Goal: Task Accomplishment & Management: Use online tool/utility

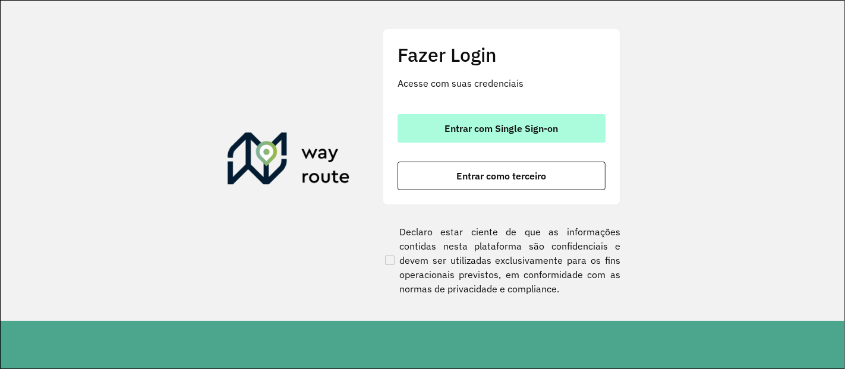
click at [503, 119] on button "Entrar com Single Sign-on" at bounding box center [502, 128] width 208 height 29
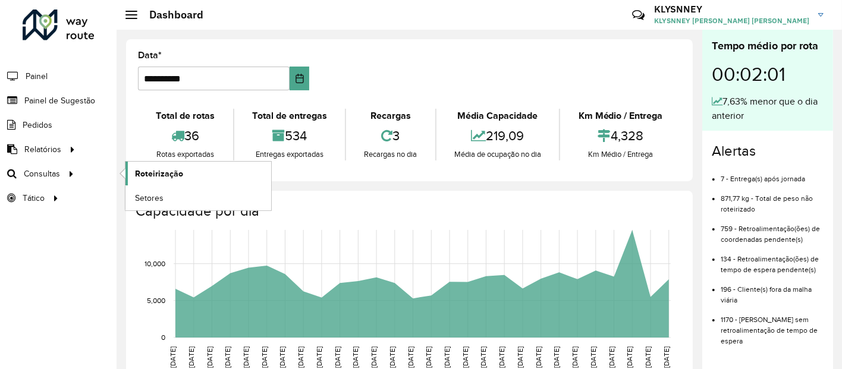
click at [157, 173] on span "Roteirização" at bounding box center [159, 174] width 48 height 12
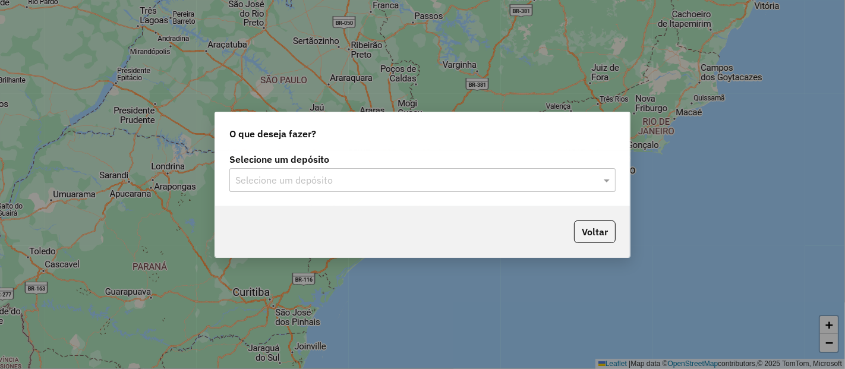
drag, startPoint x: 313, startPoint y: 172, endPoint x: 308, endPoint y: 176, distance: 6.4
click at [312, 172] on div "Selecione um depósito" at bounding box center [422, 180] width 386 height 24
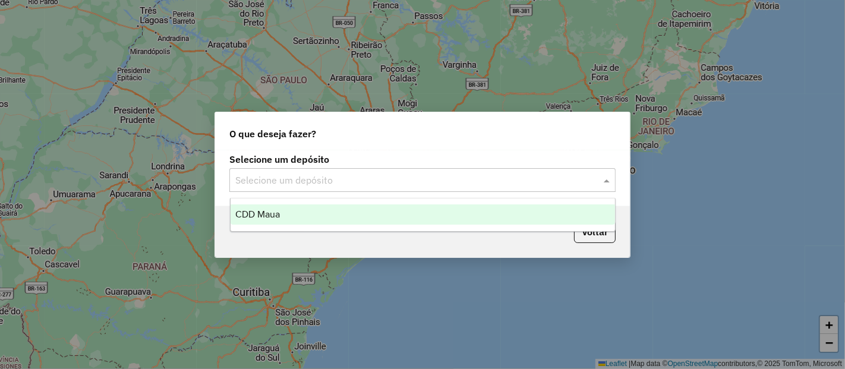
click at [282, 217] on div "CDD Maua" at bounding box center [423, 214] width 385 height 20
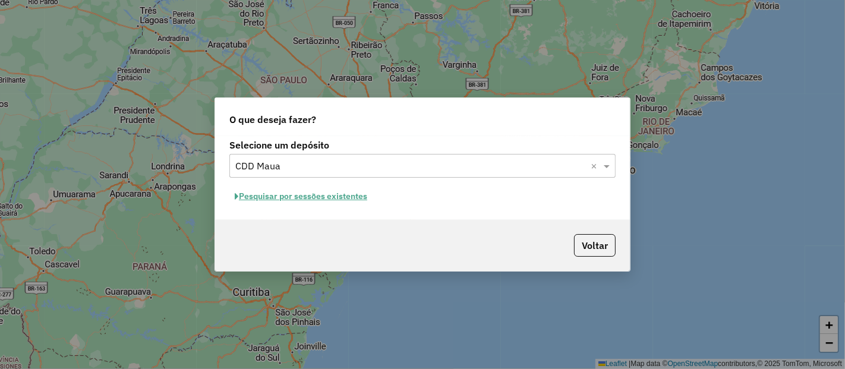
click at [322, 194] on button "Pesquisar por sessões existentes" at bounding box center [300, 196] width 143 height 18
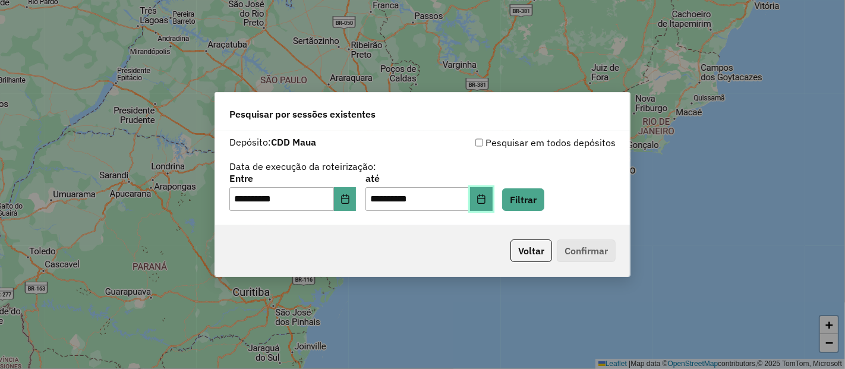
click at [490, 201] on button "Choose Date" at bounding box center [481, 199] width 23 height 24
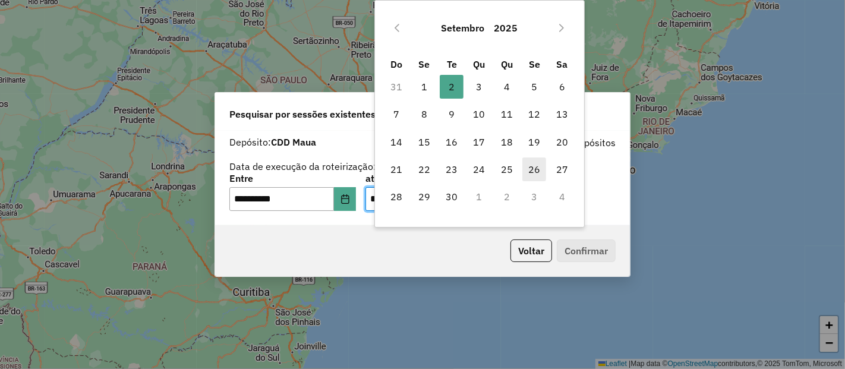
click at [534, 172] on span "26" at bounding box center [534, 169] width 24 height 24
type input "**********"
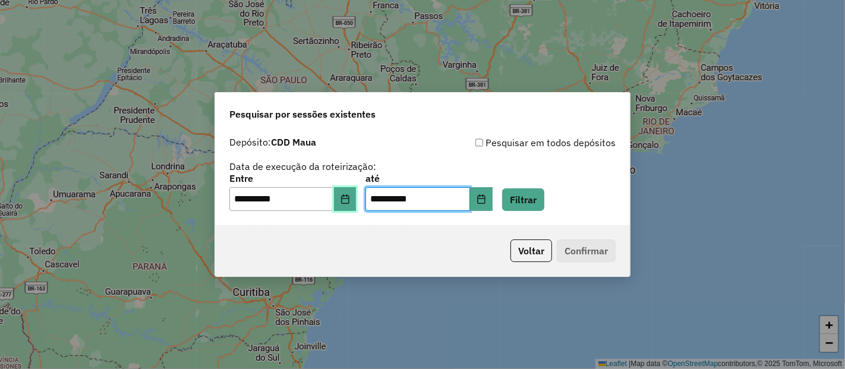
click at [357, 201] on button "Choose Date" at bounding box center [345, 199] width 23 height 24
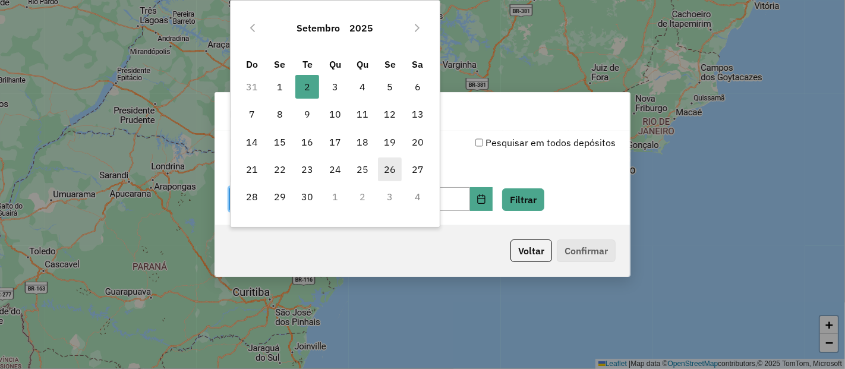
click at [389, 174] on span "26" at bounding box center [390, 169] width 24 height 24
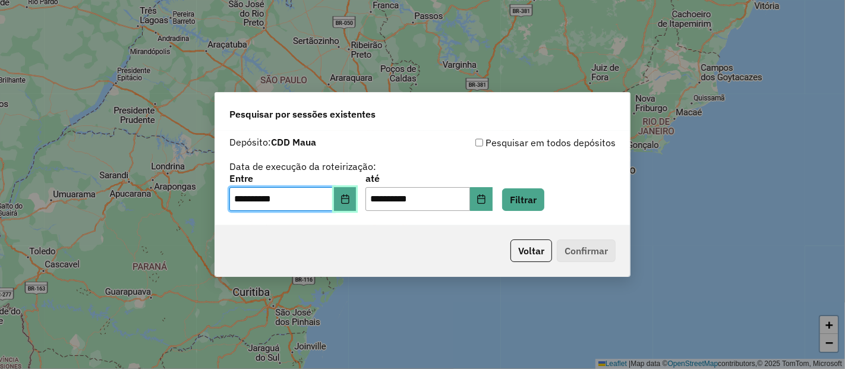
click at [350, 201] on icon "Choose Date" at bounding box center [346, 199] width 10 height 10
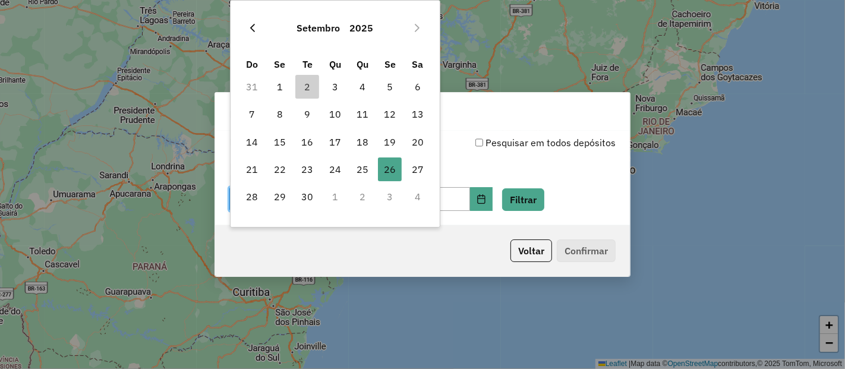
click at [251, 24] on icon "Previous Month" at bounding box center [253, 28] width 10 height 10
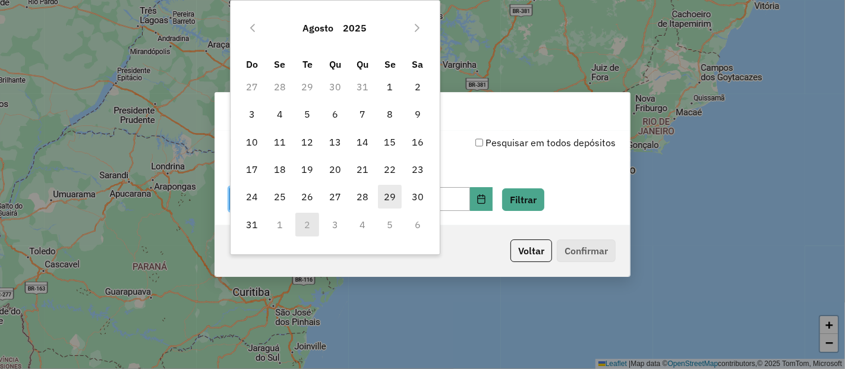
click at [389, 195] on span "29" at bounding box center [390, 197] width 24 height 24
type input "**********"
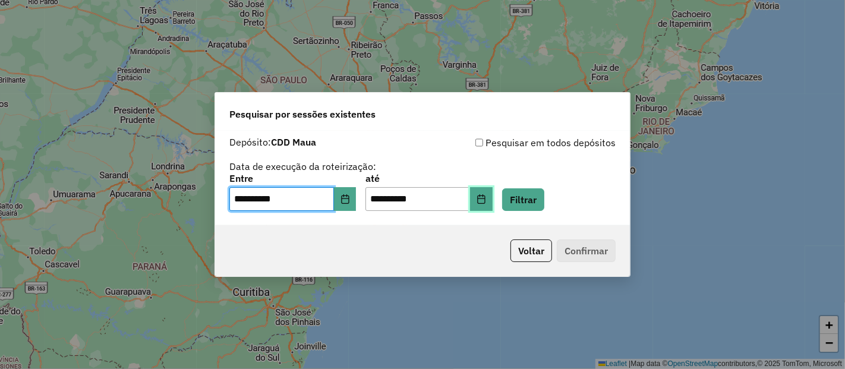
click at [486, 201] on icon "Choose Date" at bounding box center [482, 199] width 10 height 10
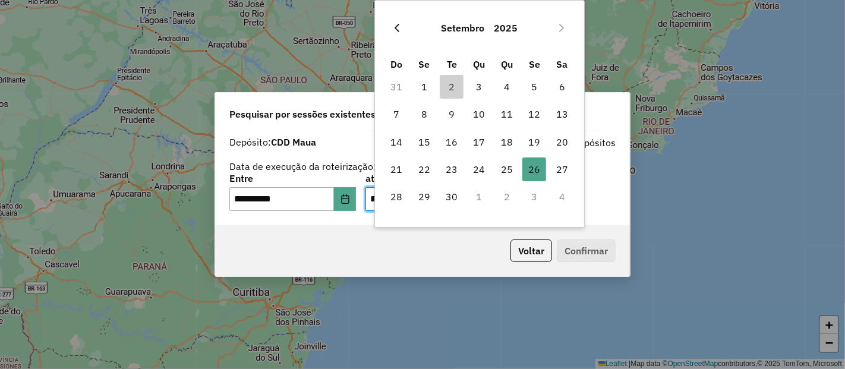
click at [390, 20] on button "Previous Month" at bounding box center [396, 27] width 19 height 19
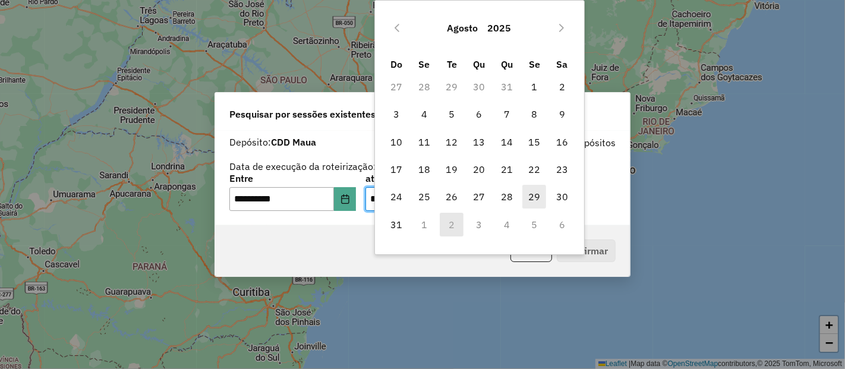
click at [534, 191] on span "29" at bounding box center [534, 197] width 24 height 24
type input "**********"
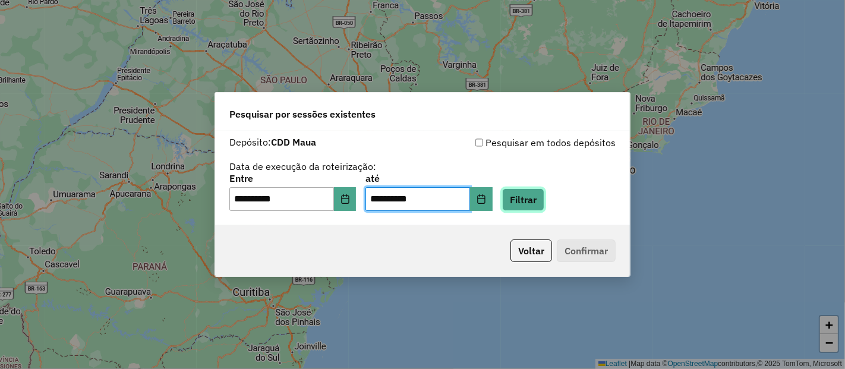
click at [535, 202] on button "Filtrar" at bounding box center [523, 199] width 42 height 23
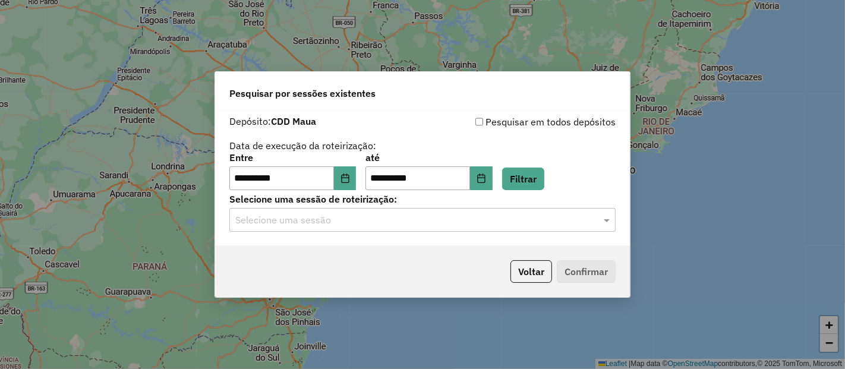
click at [375, 223] on input "text" at bounding box center [410, 220] width 351 height 14
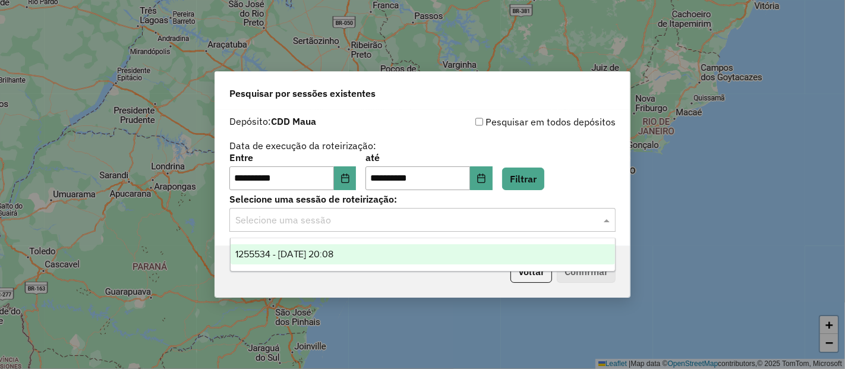
drag, startPoint x: 329, startPoint y: 250, endPoint x: 336, endPoint y: 245, distance: 9.1
click at [329, 250] on span "1255534 - 29/08/2025 20:08" at bounding box center [284, 254] width 99 height 10
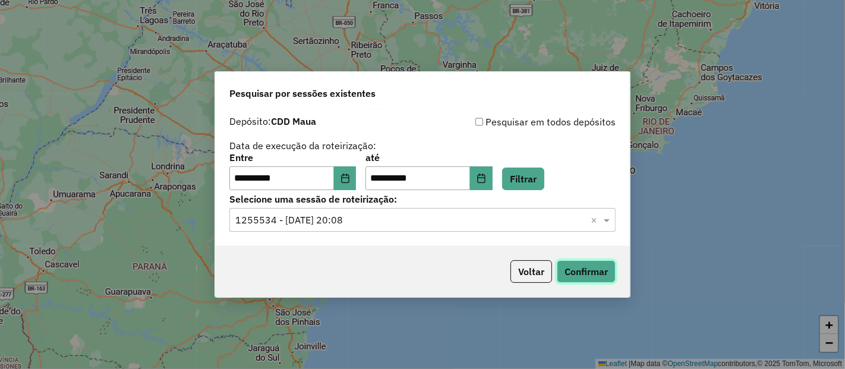
click at [580, 270] on button "Confirmar" at bounding box center [586, 271] width 59 height 23
click at [357, 183] on button "Choose Date" at bounding box center [345, 178] width 23 height 24
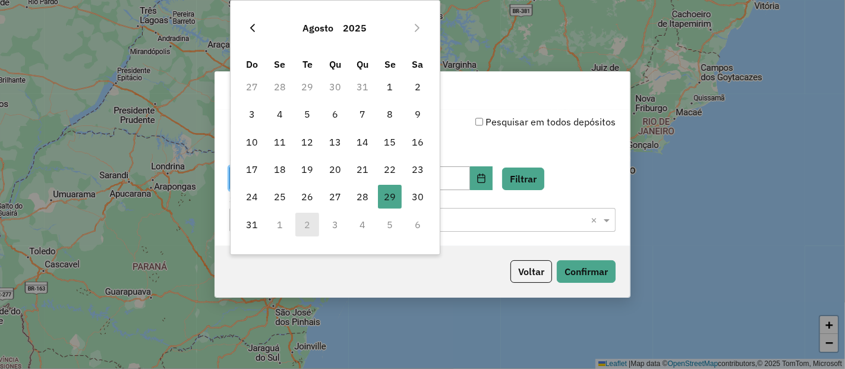
click at [253, 28] on icon "Previous Month" at bounding box center [253, 28] width 10 height 10
click at [365, 194] on span "29" at bounding box center [363, 197] width 24 height 24
type input "**********"
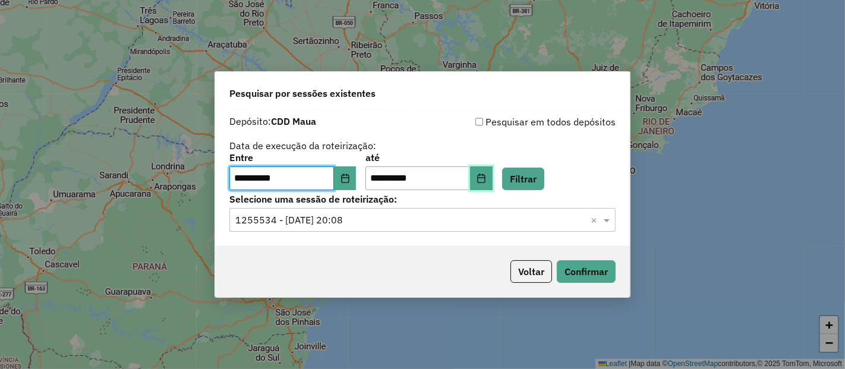
click at [492, 177] on button "Choose Date" at bounding box center [481, 178] width 23 height 24
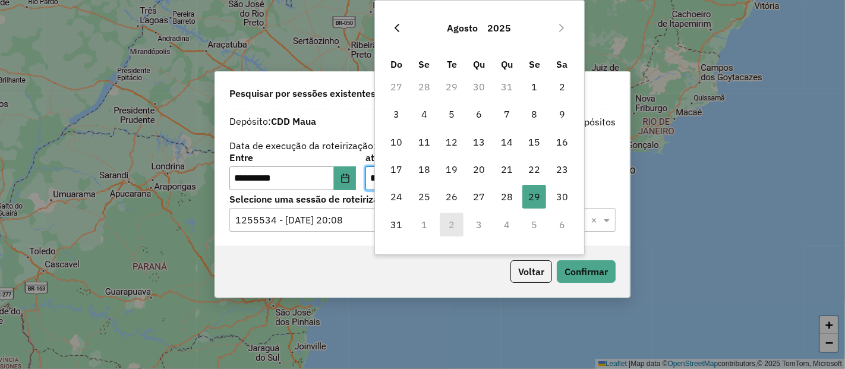
click at [396, 31] on icon "Previous Month" at bounding box center [397, 28] width 10 height 10
click at [510, 196] on span "29" at bounding box center [507, 197] width 24 height 24
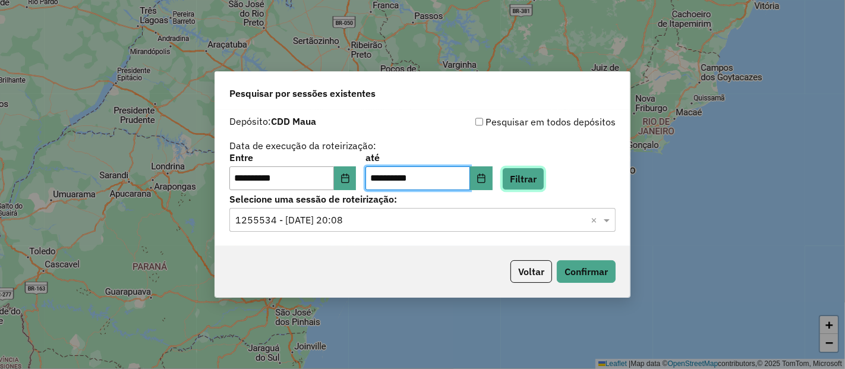
click at [541, 181] on button "Filtrar" at bounding box center [523, 179] width 42 height 23
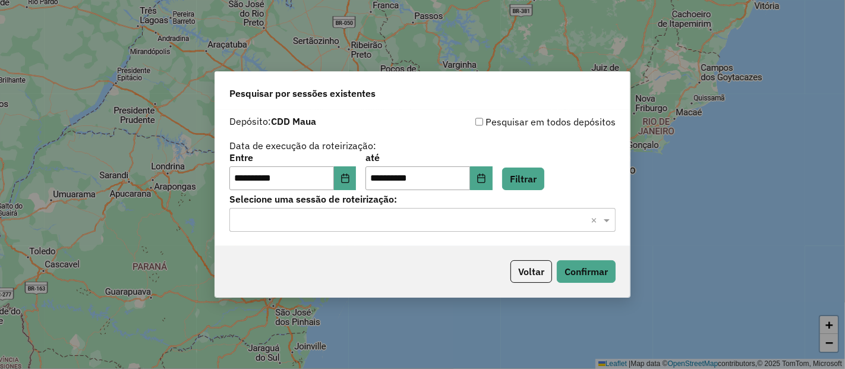
click at [416, 223] on input "text" at bounding box center [410, 220] width 351 height 14
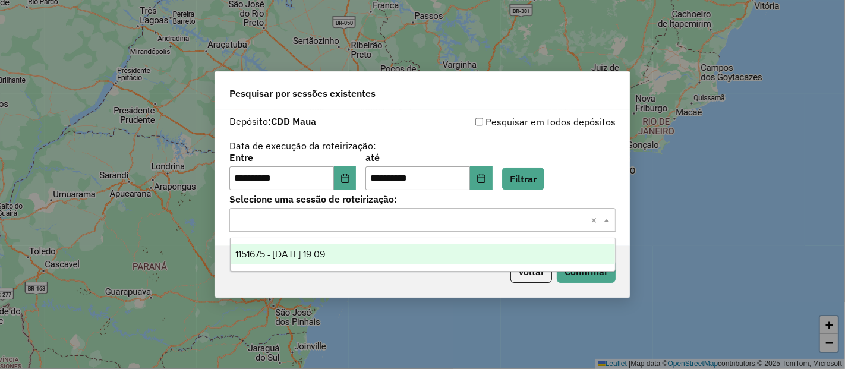
click at [308, 254] on span "1151675 - 29/05/2025 19:09" at bounding box center [280, 254] width 90 height 10
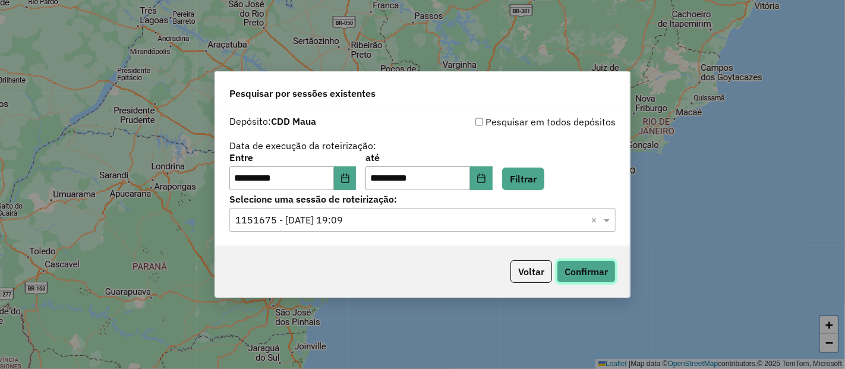
click at [593, 273] on button "Confirmar" at bounding box center [586, 271] width 59 height 23
click at [485, 182] on icon "Choose Date" at bounding box center [481, 179] width 8 height 10
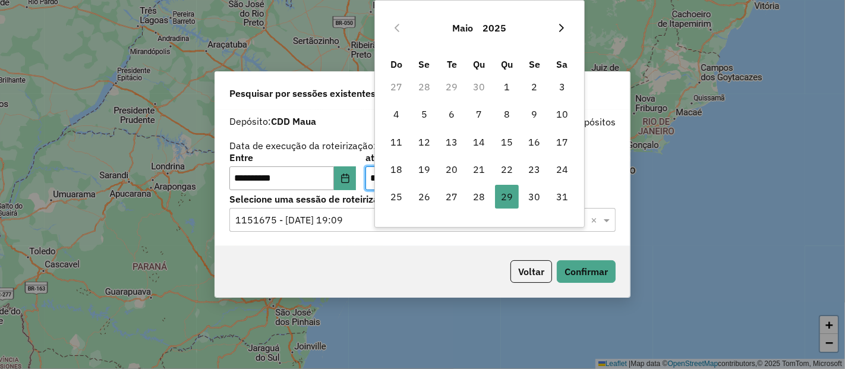
click at [563, 24] on icon "Next Month" at bounding box center [562, 28] width 10 height 10
click at [477, 199] on span "27" at bounding box center [480, 197] width 24 height 24
type input "**********"
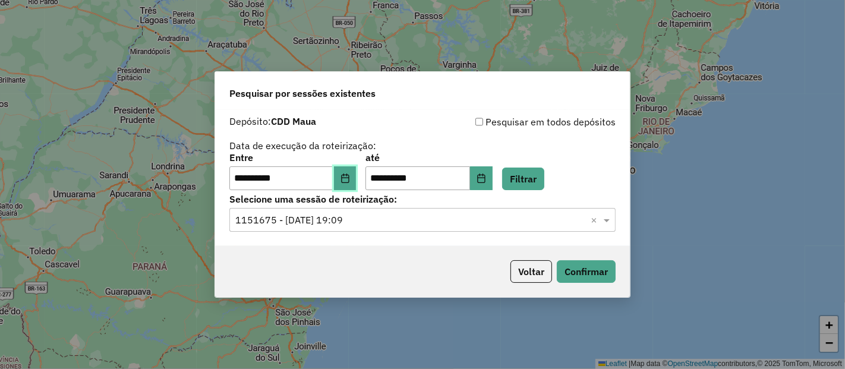
click at [349, 175] on icon "Choose Date" at bounding box center [345, 179] width 8 height 10
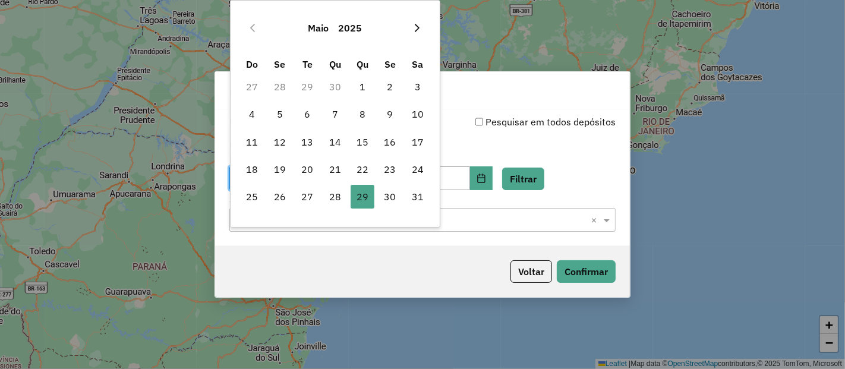
click at [420, 28] on icon "Next Month" at bounding box center [417, 28] width 10 height 10
click at [336, 194] on span "27" at bounding box center [335, 197] width 24 height 24
type input "**********"
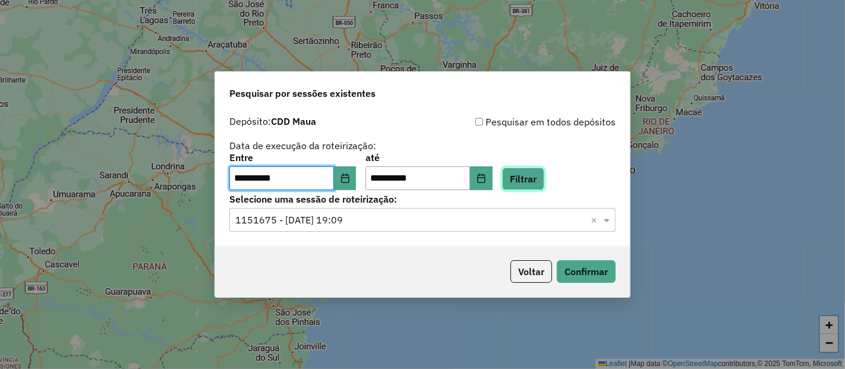
click at [544, 171] on button "Filtrar" at bounding box center [523, 179] width 42 height 23
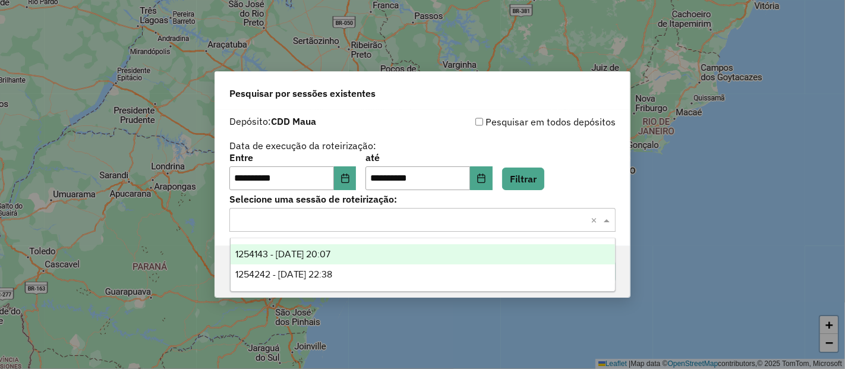
click at [560, 226] on input "text" at bounding box center [410, 220] width 351 height 14
click at [265, 253] on span "1254143 - 27/08/2025 20:07" at bounding box center [283, 254] width 96 height 10
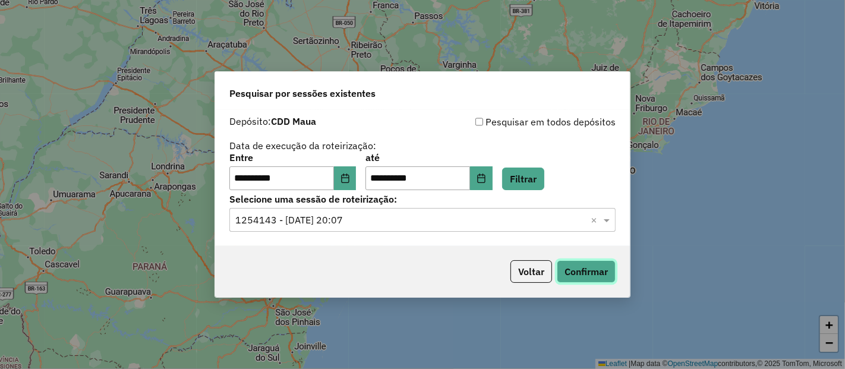
click at [586, 271] on button "Confirmar" at bounding box center [586, 271] width 59 height 23
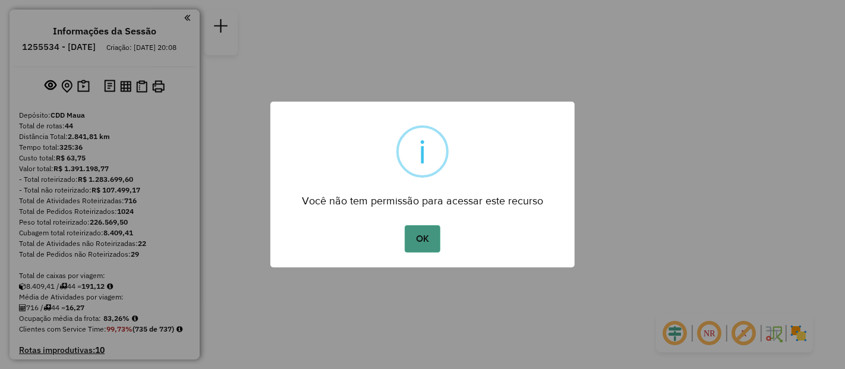
click at [414, 229] on button "OK" at bounding box center [422, 238] width 35 height 27
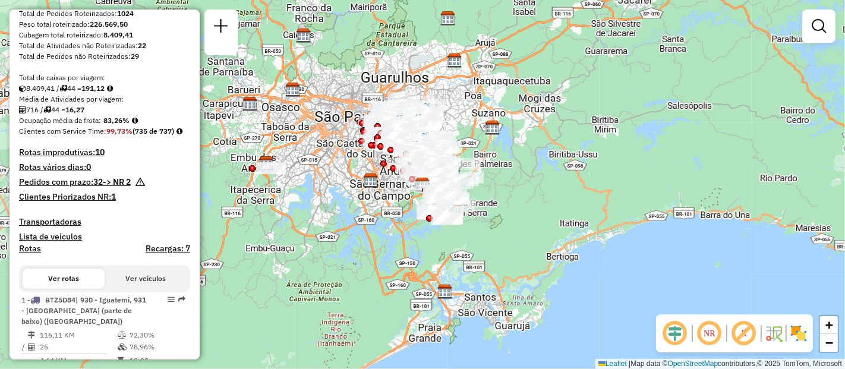
scroll to position [264, 0]
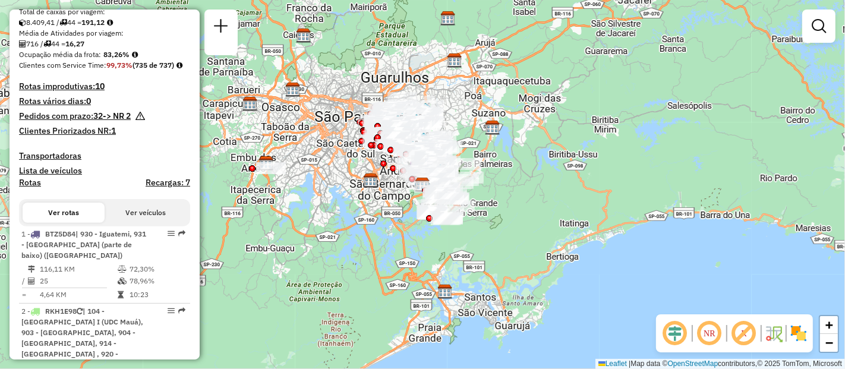
click at [100, 92] on strong "10" at bounding box center [100, 86] width 10 height 11
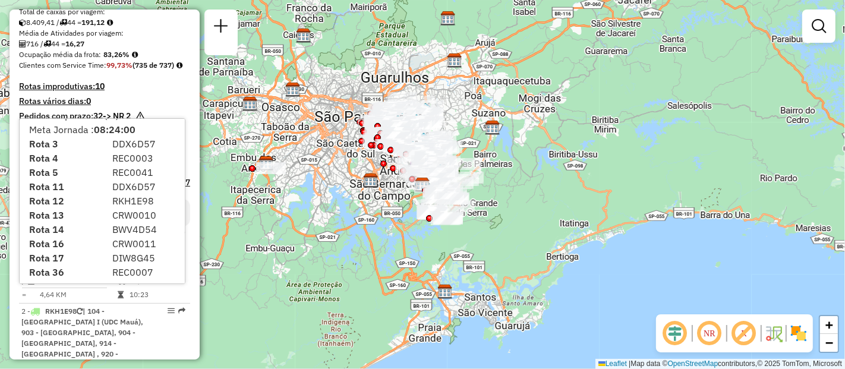
scroll to position [0, 0]
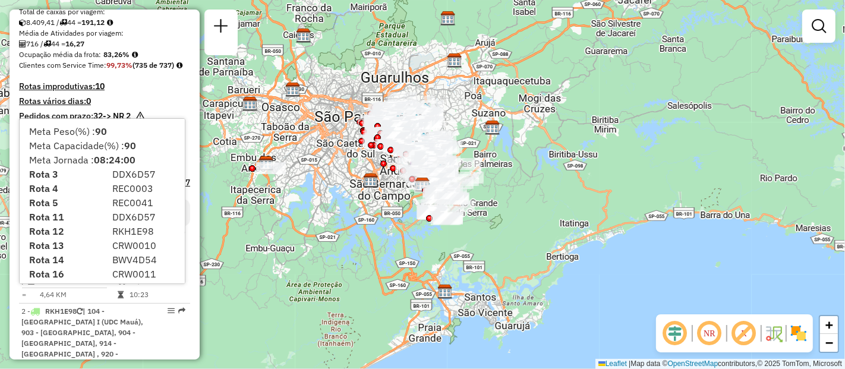
click at [150, 71] on div "Clientes com Service Time: 99,73% (735 de 737)" at bounding box center [104, 65] width 171 height 11
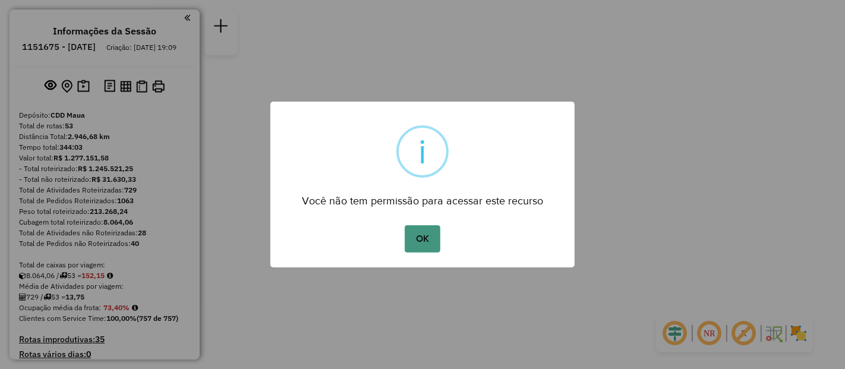
click at [407, 237] on button "OK" at bounding box center [422, 238] width 35 height 27
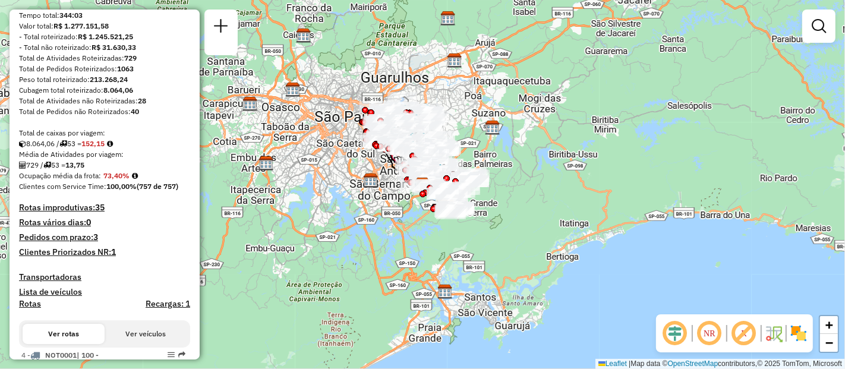
scroll to position [198, 0]
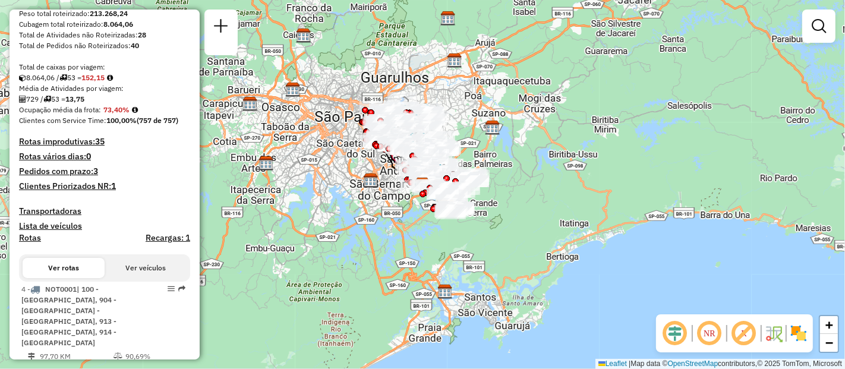
click at [74, 147] on h4 "Rotas improdutivas: 35" at bounding box center [104, 142] width 171 height 10
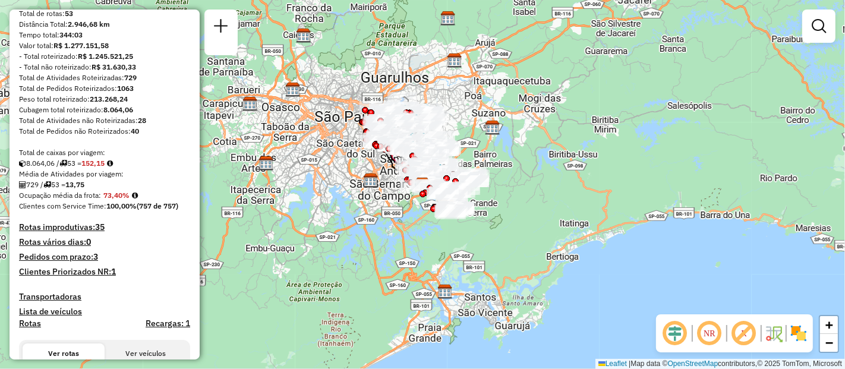
scroll to position [100, 0]
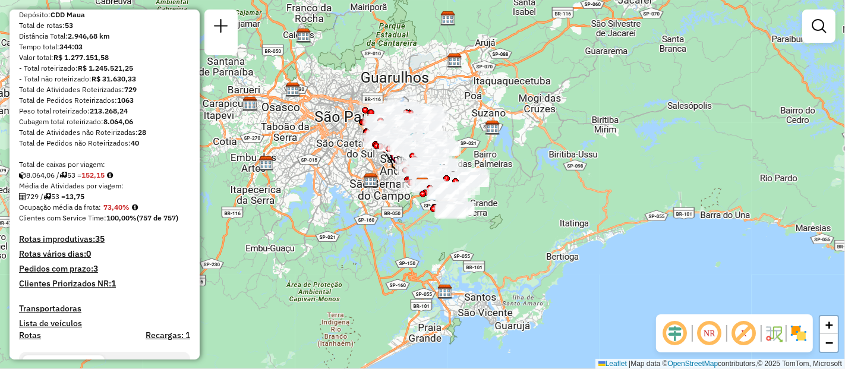
click at [87, 244] on h4 "Rotas improdutivas: 35" at bounding box center [104, 239] width 171 height 10
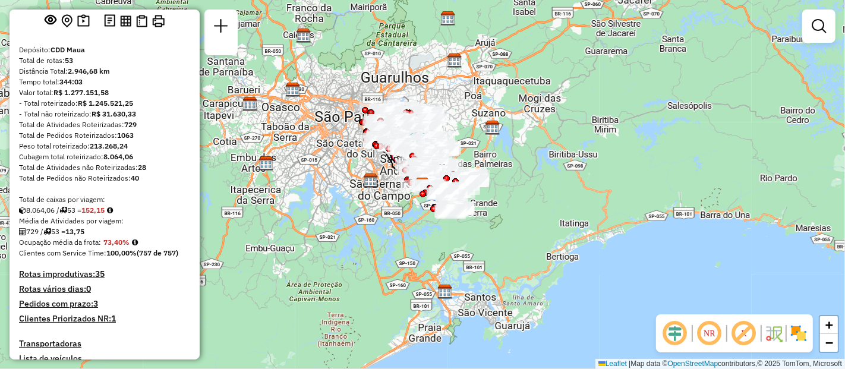
scroll to position [59, 0]
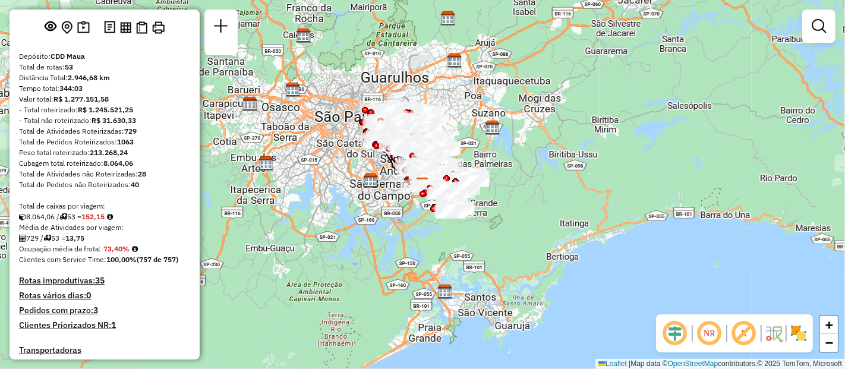
click at [86, 286] on h4 "Rotas improdutivas: 35" at bounding box center [104, 281] width 171 height 10
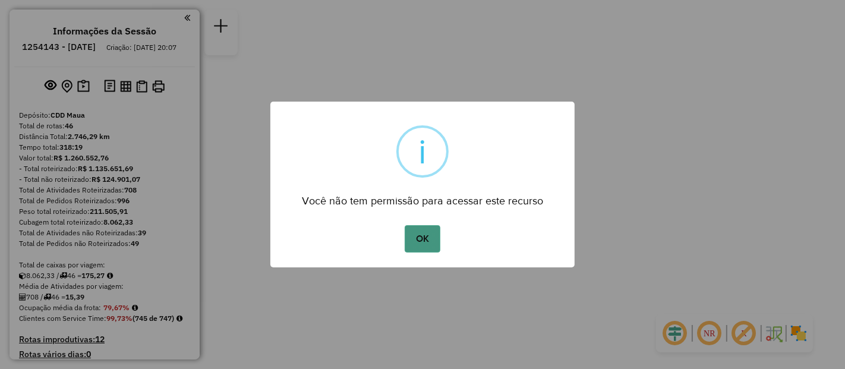
click at [417, 244] on button "OK" at bounding box center [422, 238] width 35 height 27
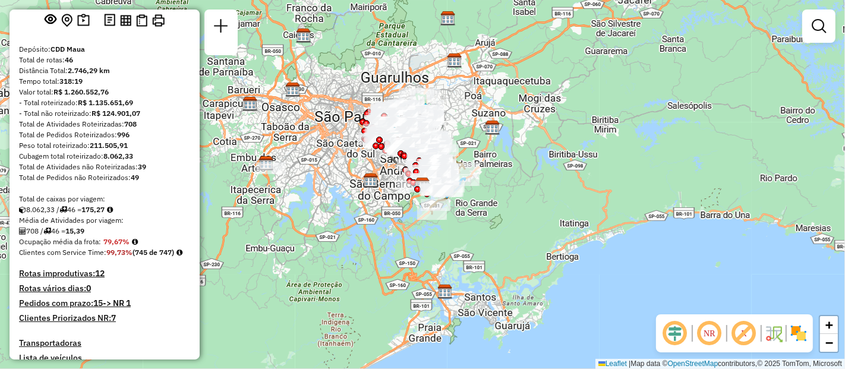
scroll to position [198, 0]
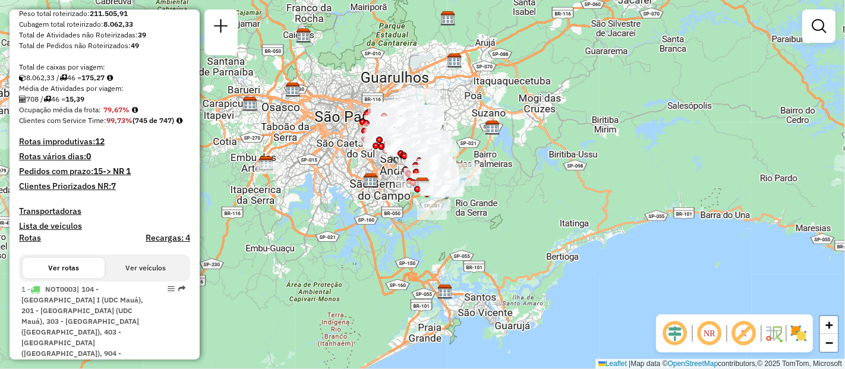
click at [75, 147] on h4 "Rotas improdutivas: 12" at bounding box center [104, 142] width 171 height 10
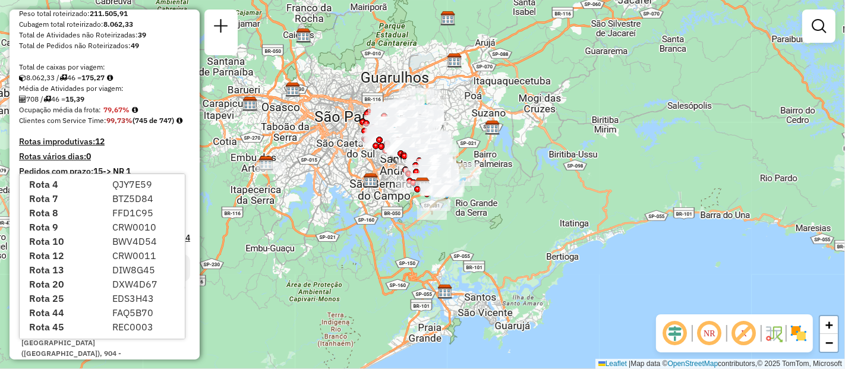
scroll to position [0, 0]
